Goal: Information Seeking & Learning: Check status

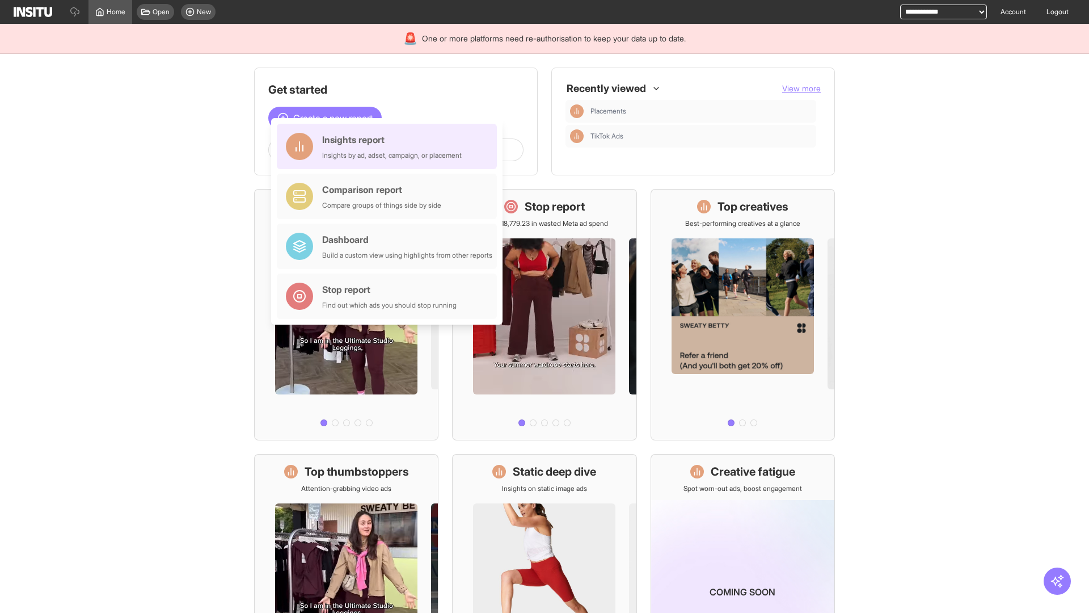
click at [390, 146] on div "Insights report Insights by ad, adset, campaign, or placement" at bounding box center [392, 146] width 140 height 27
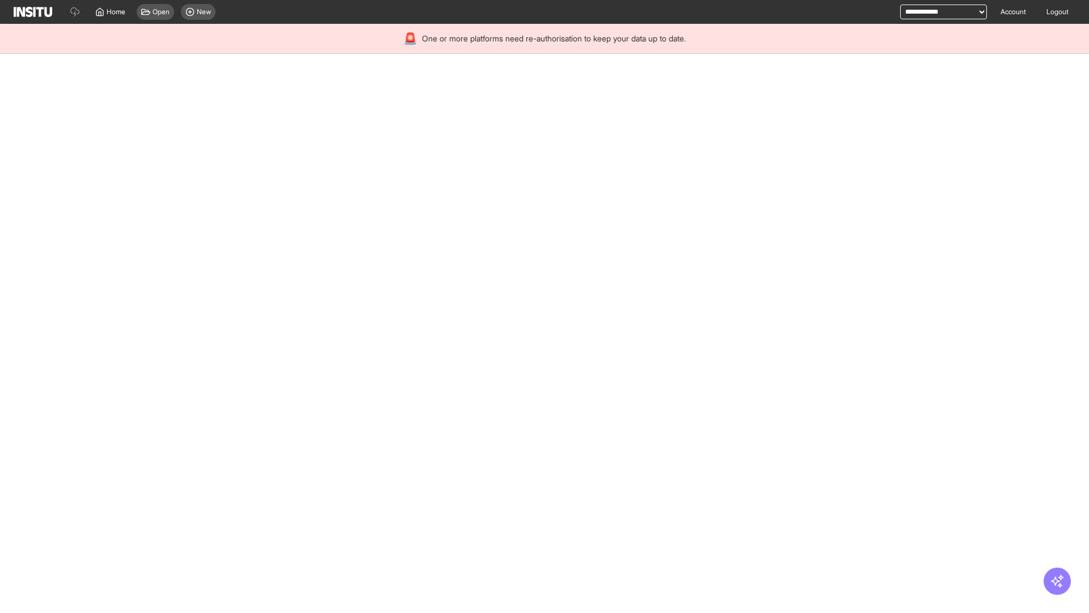
select select "**"
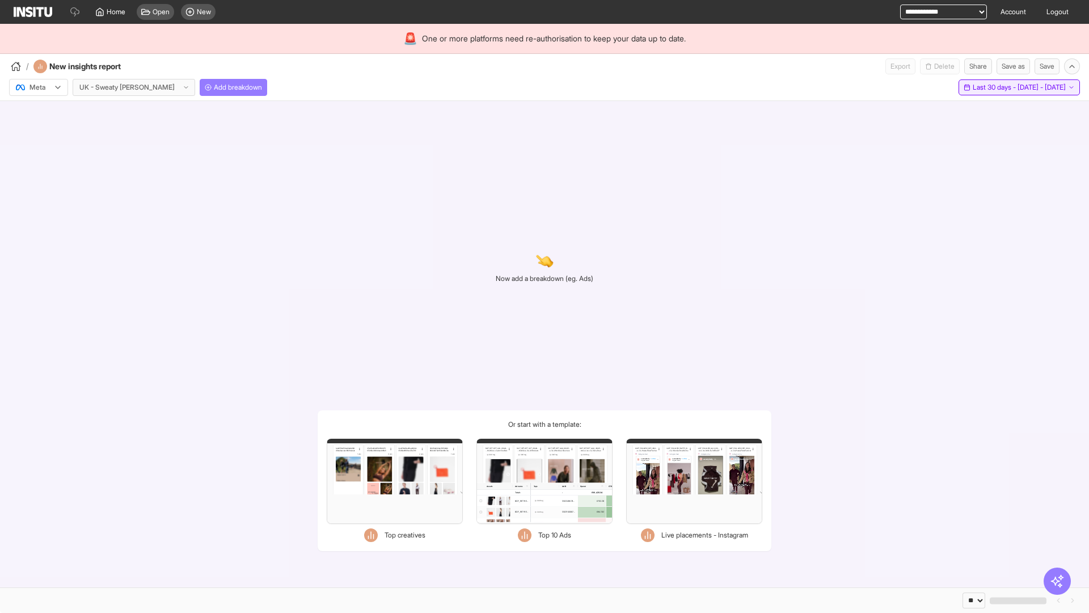
click at [996, 87] on span "Last 30 days - [DATE] - [DATE]" at bounding box center [1019, 87] width 93 height 9
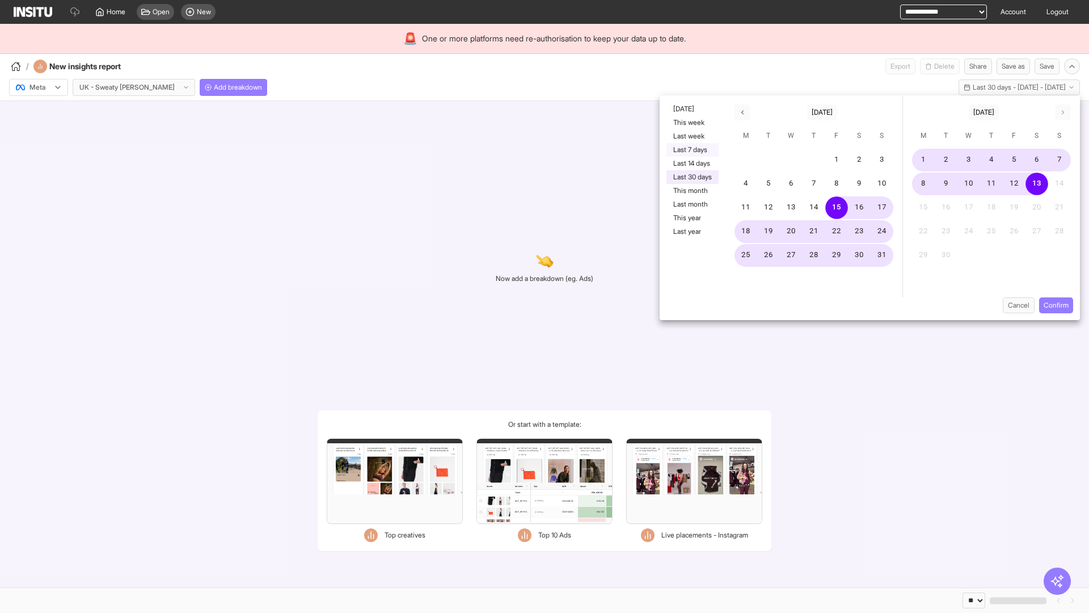
click at [692, 150] on button "Last 7 days" at bounding box center [693, 150] width 52 height 14
